Goal: Task Accomplishment & Management: Manage account settings

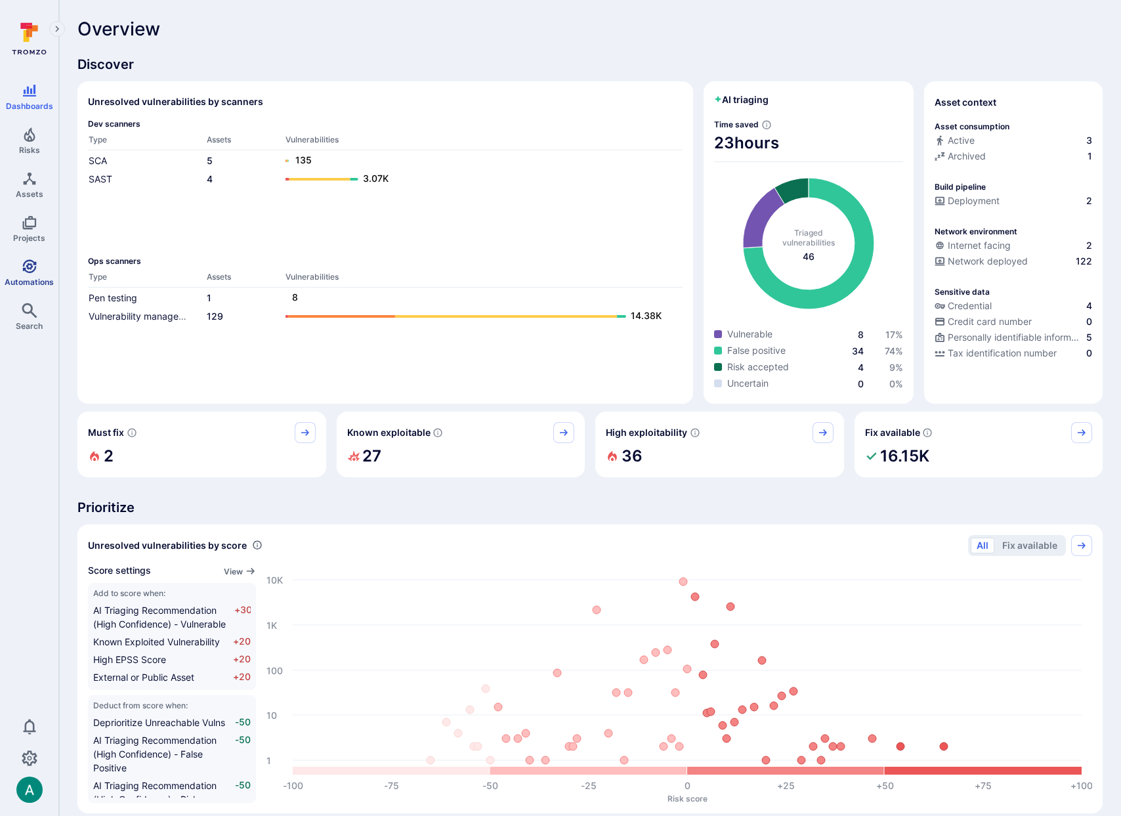
click at [26, 270] on icon "Automations" at bounding box center [30, 267] width 16 height 16
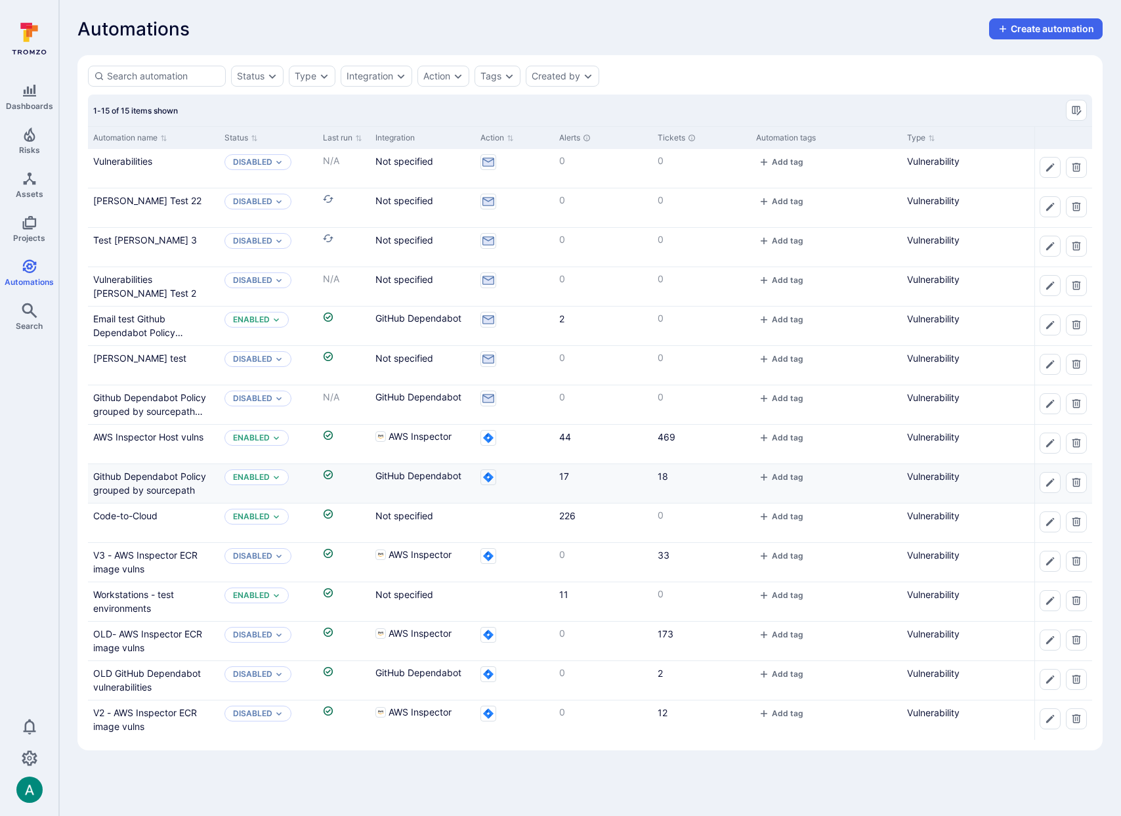
click at [154, 482] on div "Github Dependabot Policy grouped by sourcepath" at bounding box center [153, 483] width 121 height 28
click at [162, 475] on link "Github Dependabot Policy grouped by sourcepath" at bounding box center [149, 483] width 113 height 25
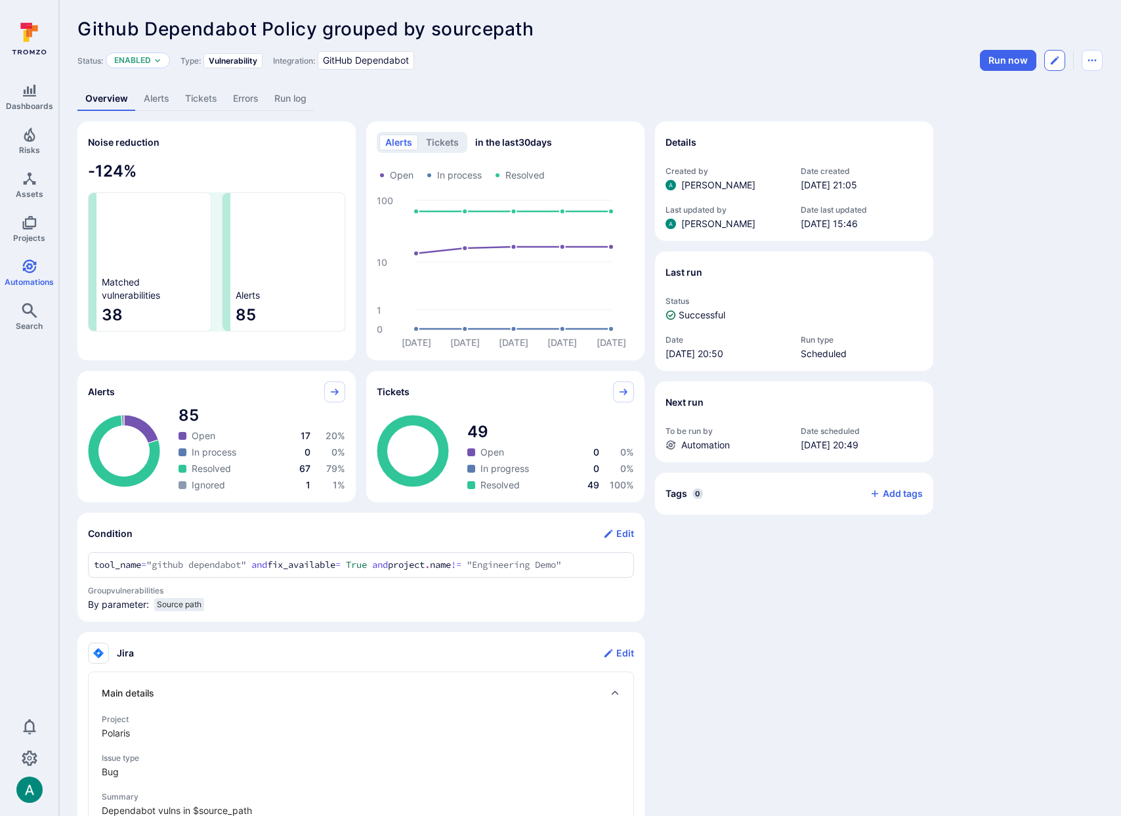
click at [1051, 63] on icon "Edit automation" at bounding box center [1055, 60] width 11 height 11
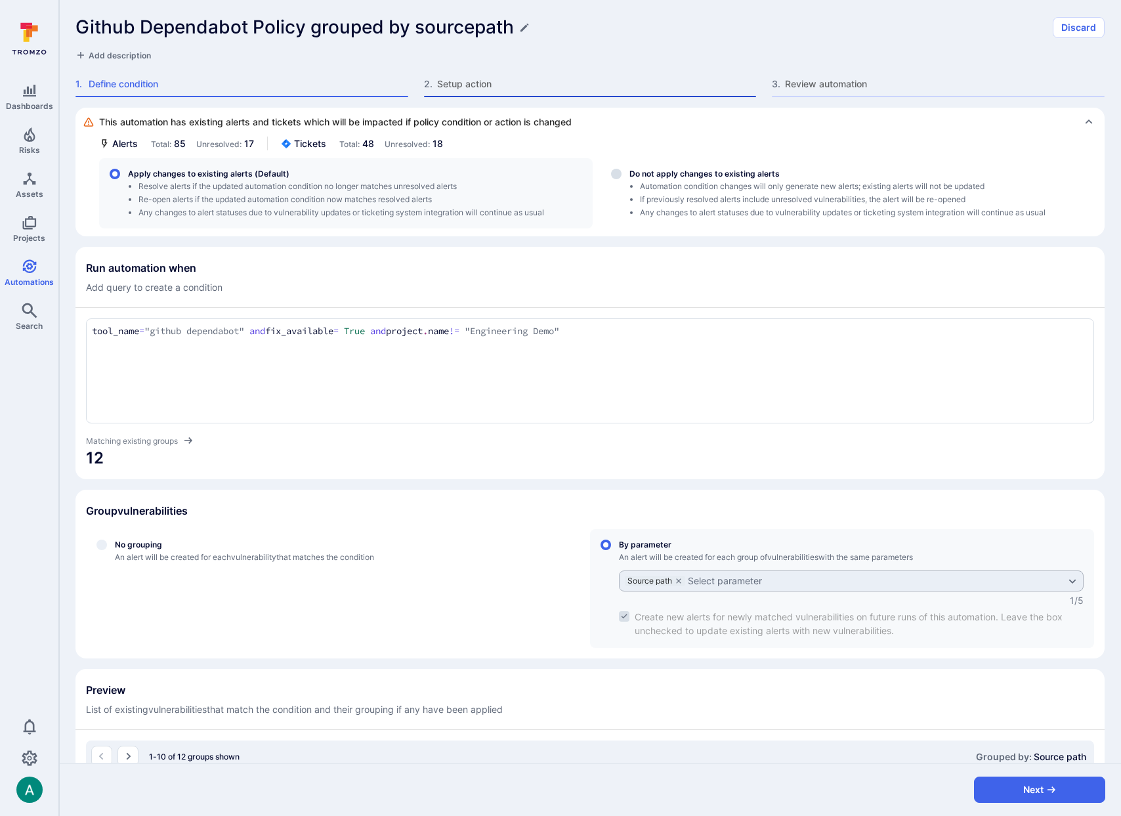
click at [477, 81] on span "Setup action" at bounding box center [597, 83] width 320 height 13
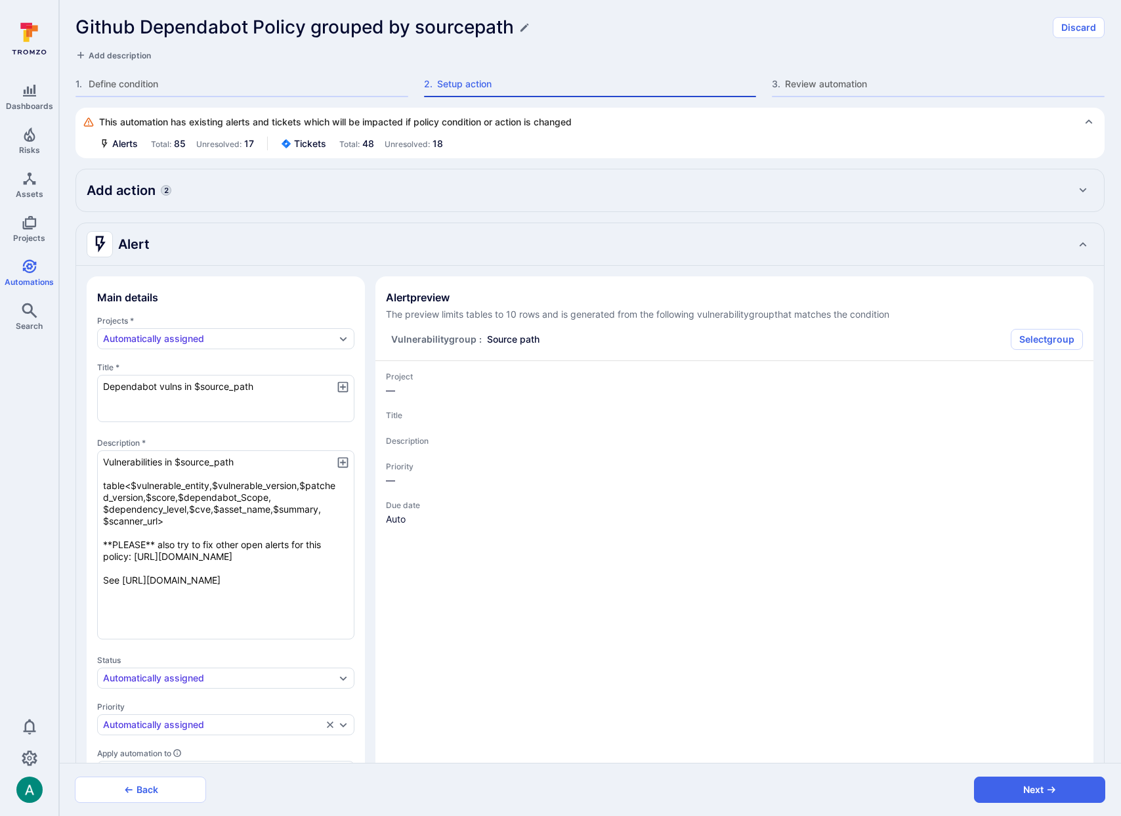
type textarea "x"
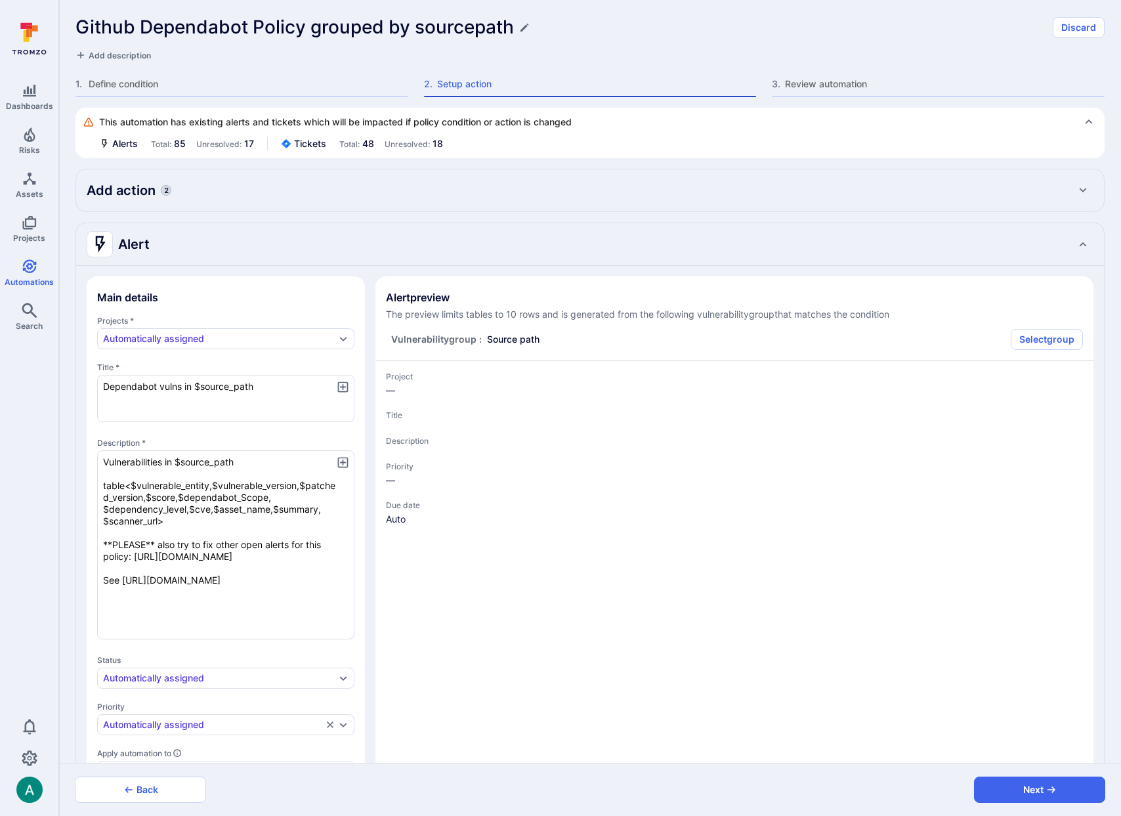
type textarea "x"
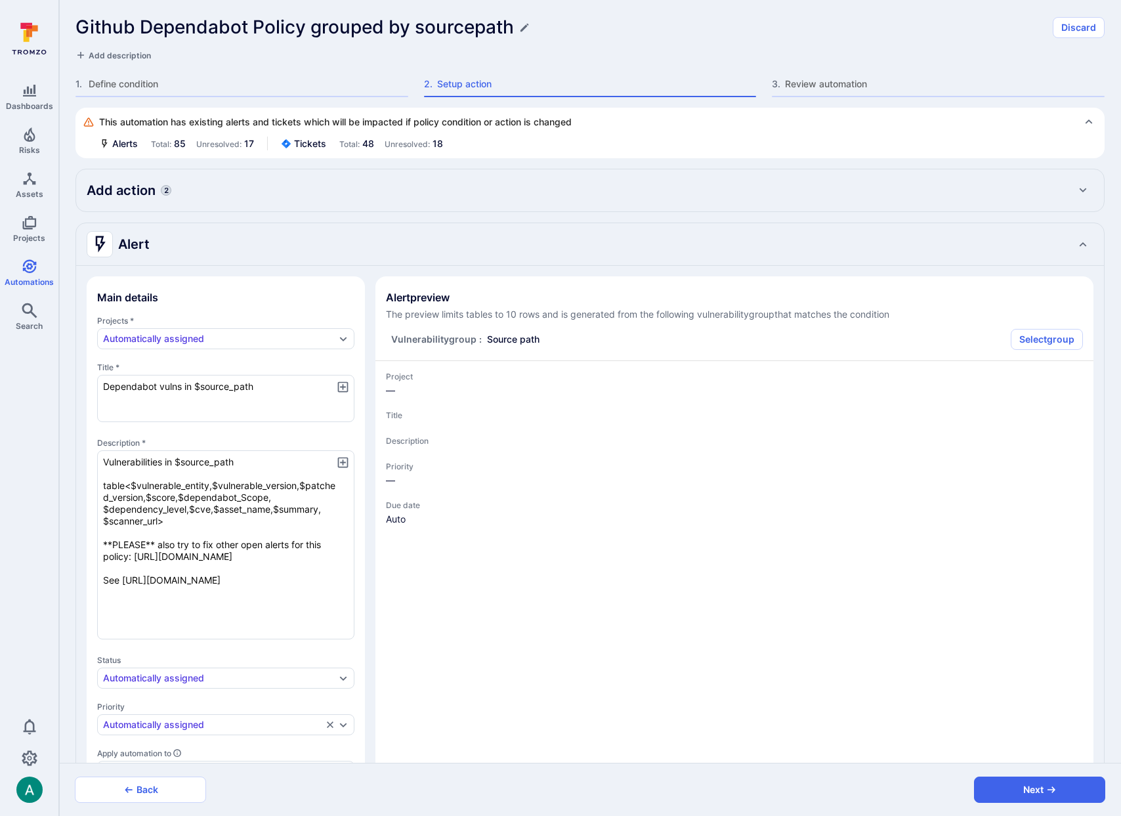
type textarea "x"
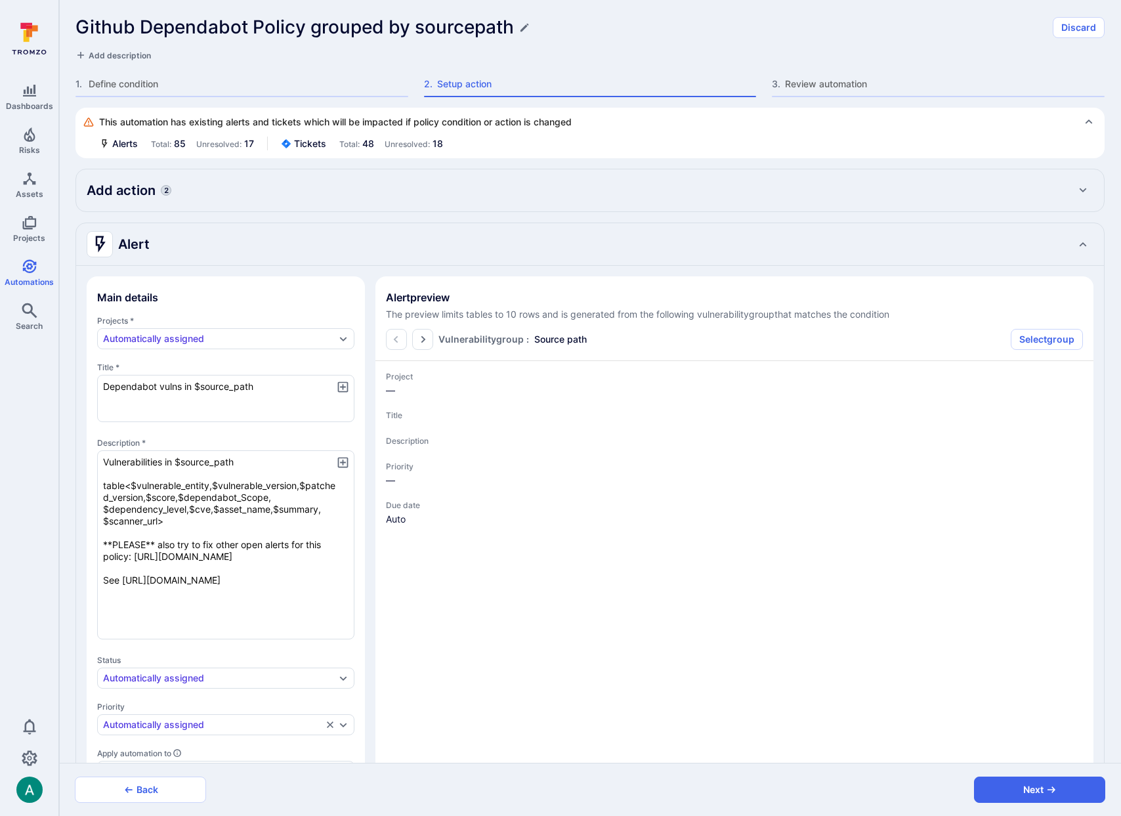
type textarea "x"
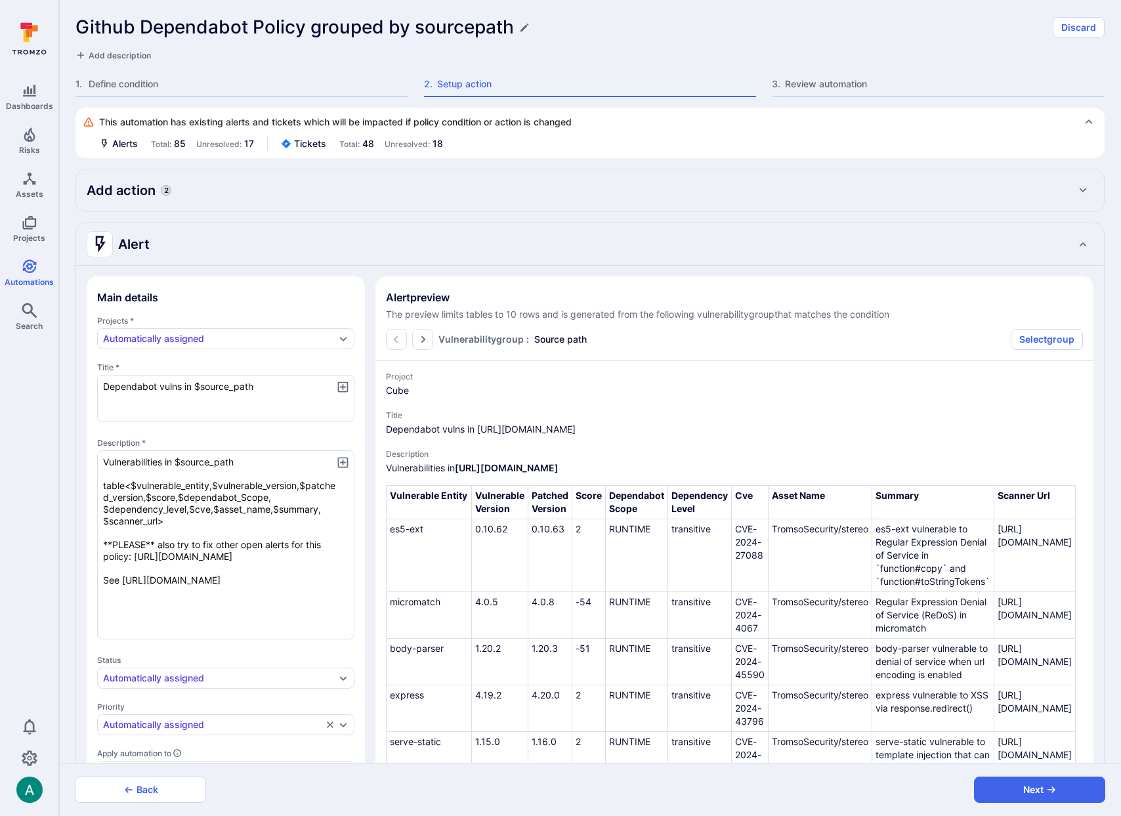
click at [224, 194] on div "Add action 2" at bounding box center [590, 190] width 1007 height 21
type textarea "x"
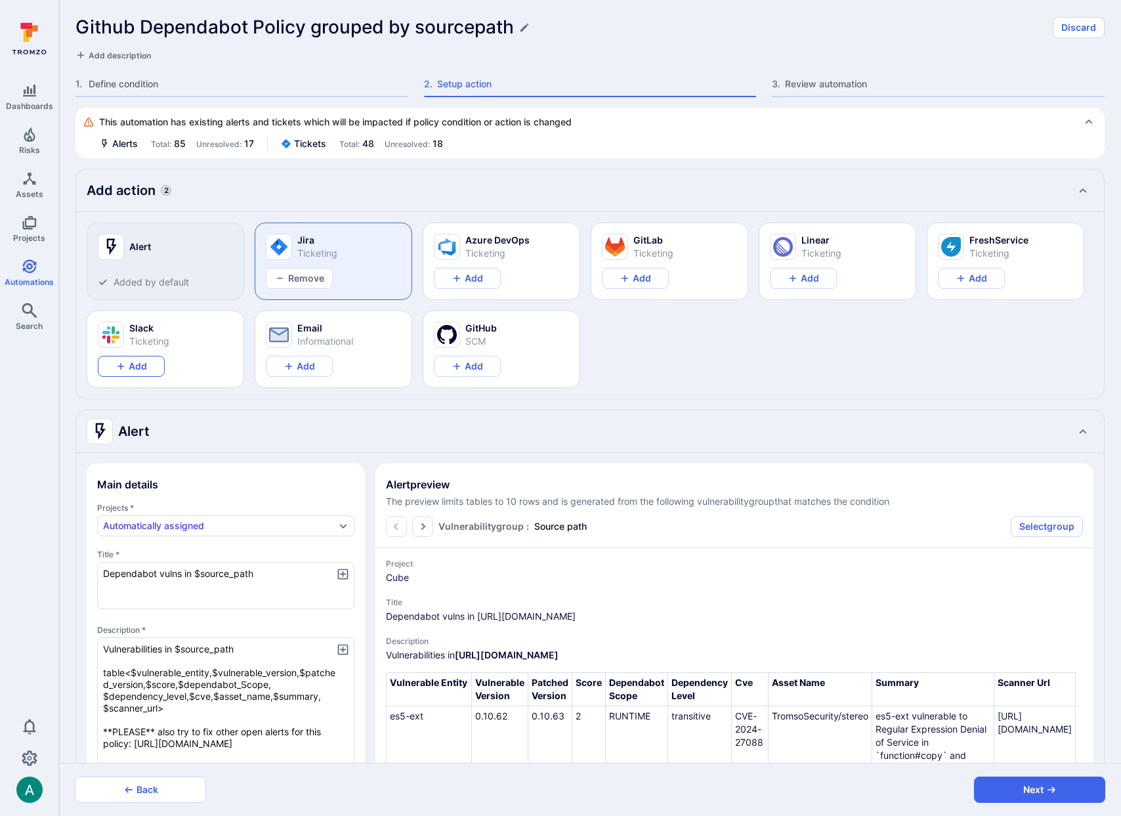
click at [128, 374] on button "Add" at bounding box center [131, 366] width 67 height 21
type textarea "x"
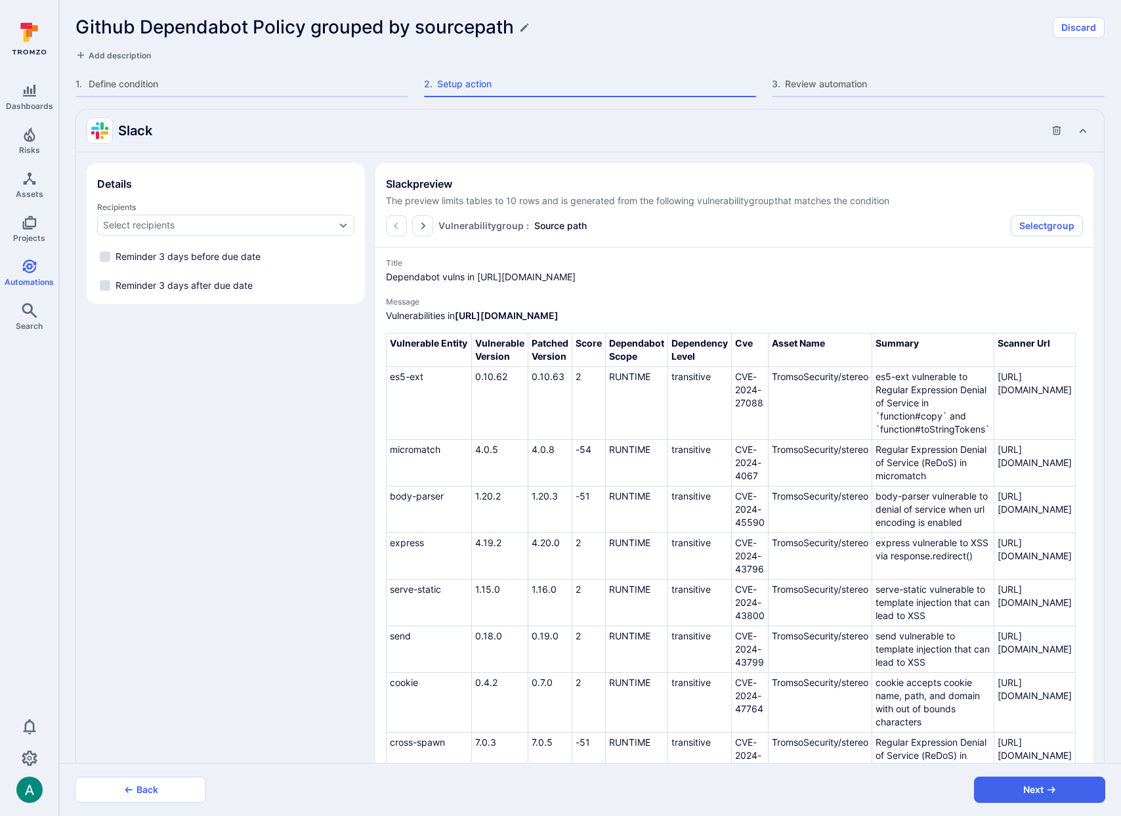
scroll to position [2932, 0]
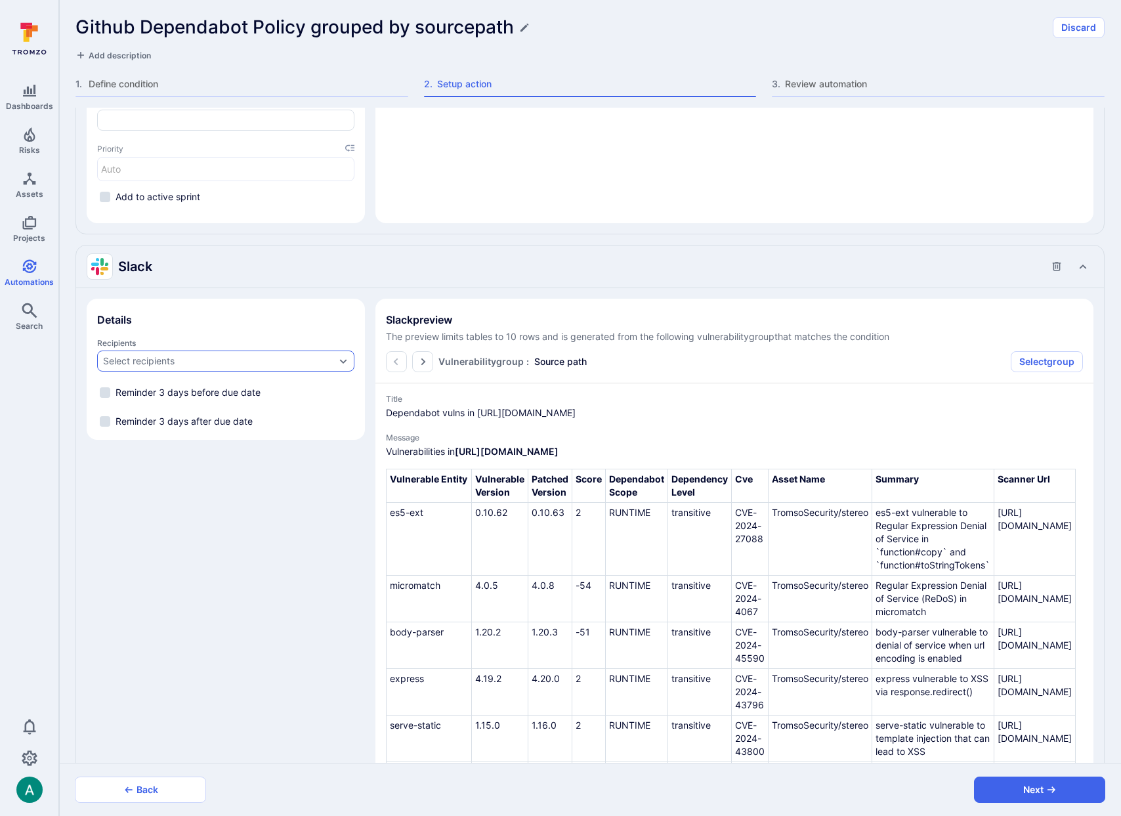
click at [230, 365] on div "Select recipients" at bounding box center [219, 361] width 232 height 11
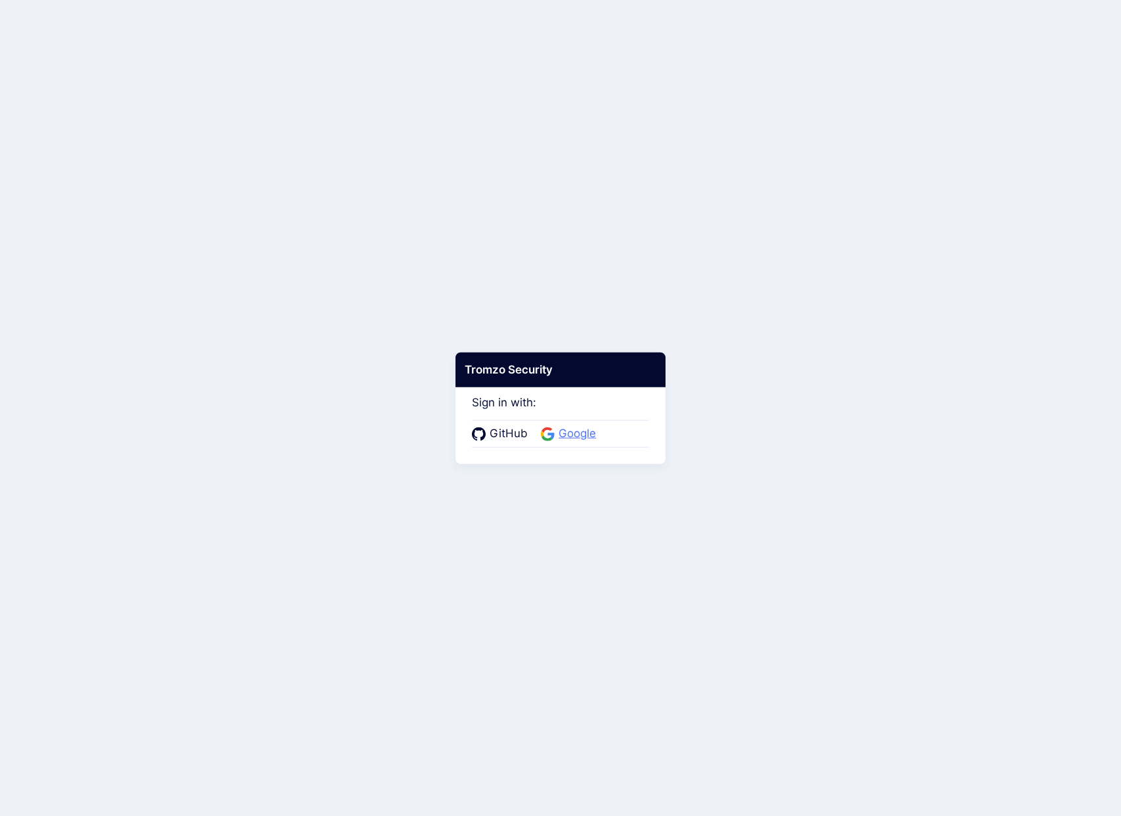
click at [580, 434] on span "Google" at bounding box center [577, 433] width 45 height 17
